Goal: Transaction & Acquisition: Download file/media

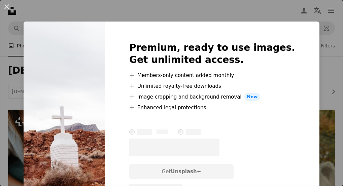
scroll to position [566, 0]
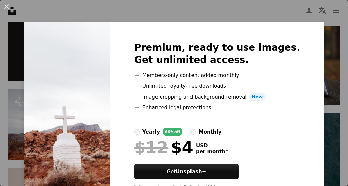
click at [326, 43] on div "An X shape Premium, ready to use images. Get unlimited access. A plus sign Memb…" at bounding box center [174, 93] width 348 height 186
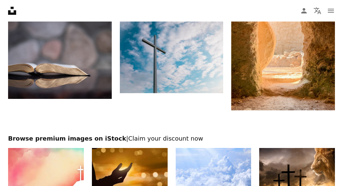
scroll to position [821, 0]
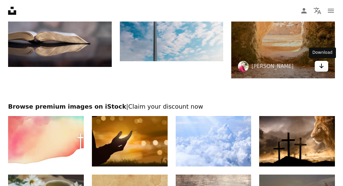
click at [323, 67] on icon "Arrow pointing down" at bounding box center [321, 66] width 5 height 8
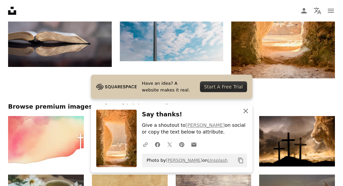
click at [243, 113] on icon "An X shape" at bounding box center [246, 111] width 8 height 8
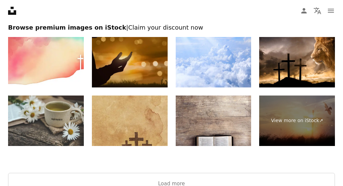
scroll to position [902, 0]
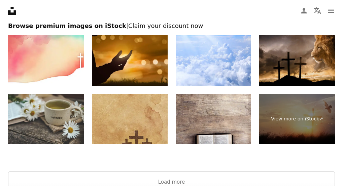
click at [298, 66] on img at bounding box center [297, 60] width 76 height 50
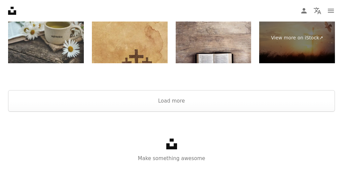
scroll to position [986, 0]
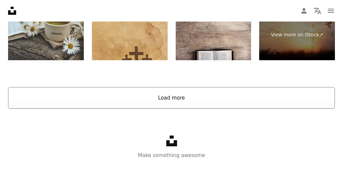
click at [186, 105] on button "Load more" at bounding box center [171, 98] width 327 height 22
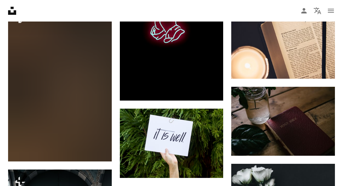
scroll to position [2387, 0]
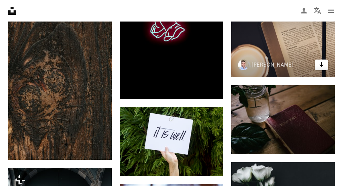
click at [319, 66] on icon "Arrow pointing down" at bounding box center [321, 65] width 5 height 8
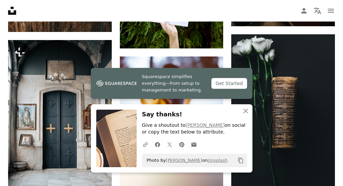
scroll to position [2535, 0]
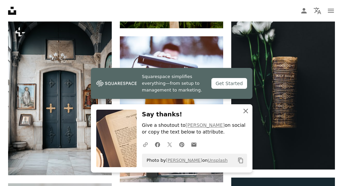
click at [247, 111] on icon "An X shape" at bounding box center [246, 111] width 8 height 8
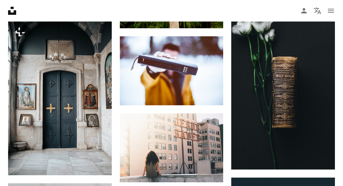
scroll to position [2548, 0]
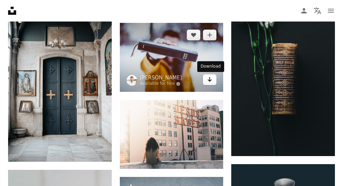
click at [209, 82] on icon "Arrow pointing down" at bounding box center [209, 79] width 5 height 8
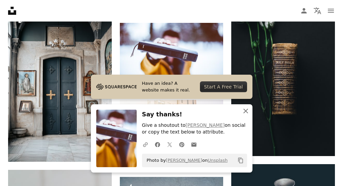
click at [246, 107] on icon "An X shape" at bounding box center [246, 111] width 8 height 8
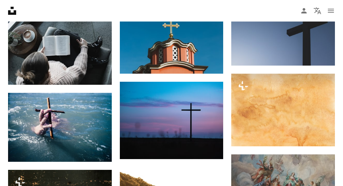
scroll to position [3114, 0]
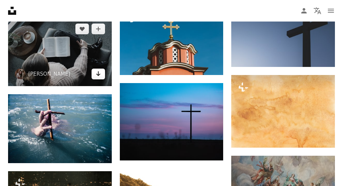
click at [97, 74] on icon "Arrow pointing down" at bounding box center [98, 74] width 5 height 8
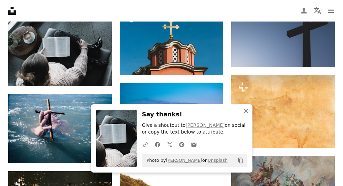
click at [247, 111] on icon "An X shape" at bounding box center [246, 111] width 8 height 8
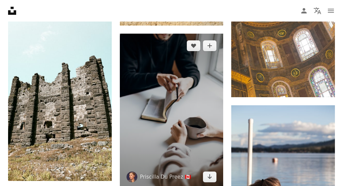
scroll to position [9711, 0]
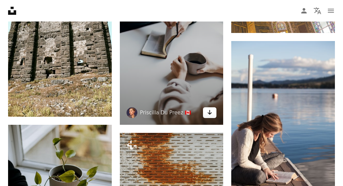
click at [210, 112] on icon "Download" at bounding box center [210, 112] width 4 height 5
